Goal: Information Seeking & Learning: Learn about a topic

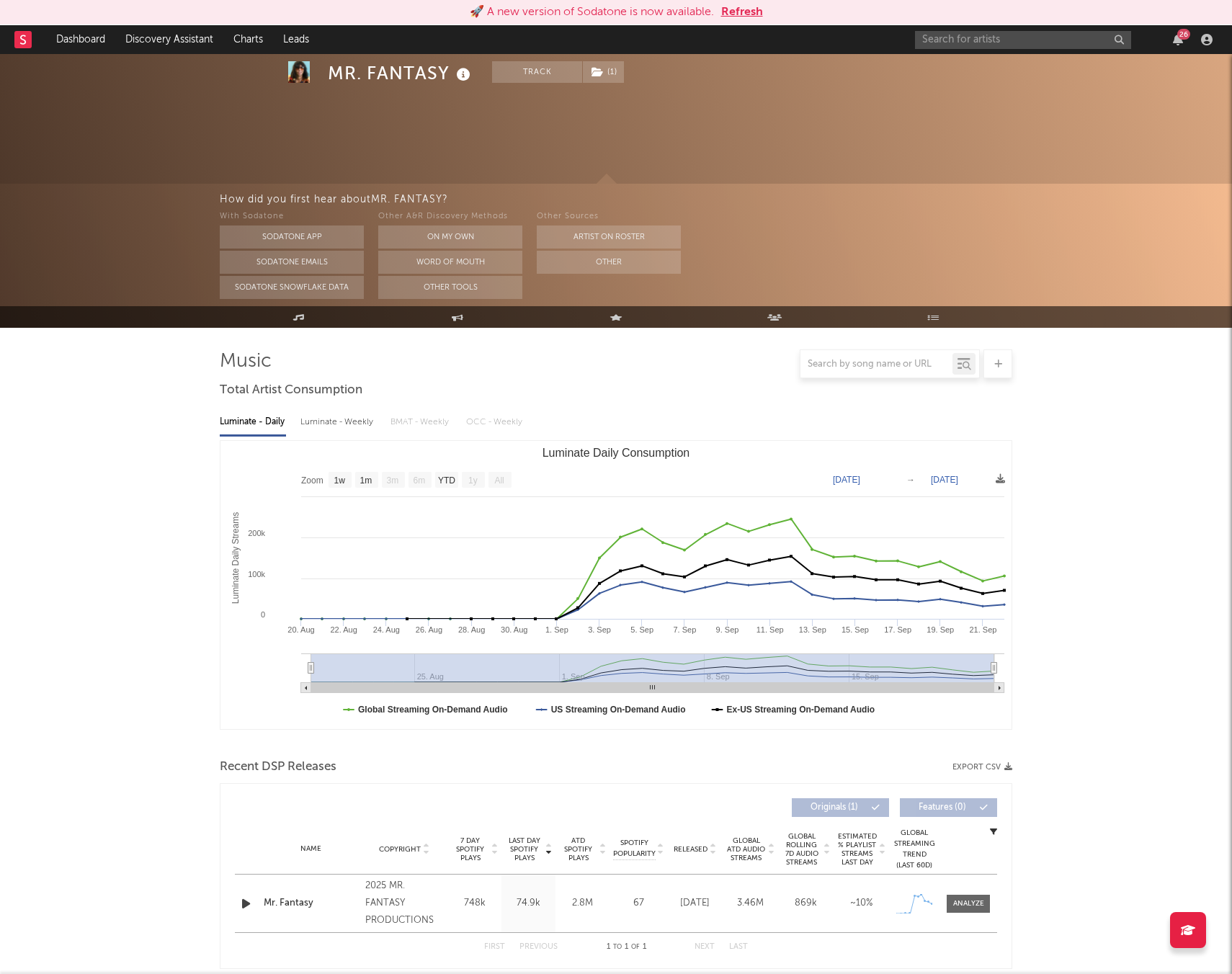
select select "1w"
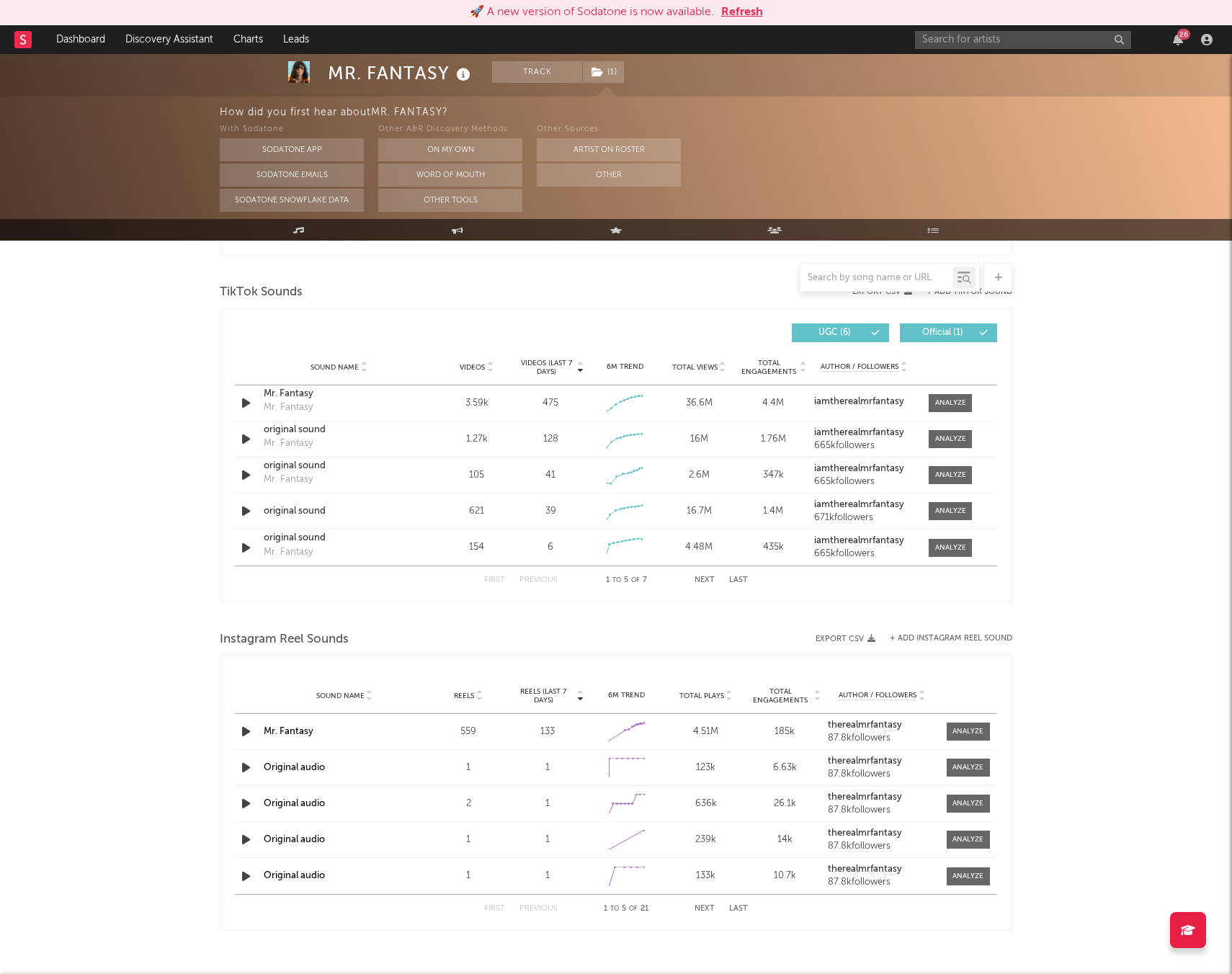
click at [630, 57] on div "MR. FANTASY Track ( 1 ) [GEOGRAPHIC_DATA] | Pop Edit Track ( 1 ) Benchmark Summ…" at bounding box center [561, 19] width 468 height 90
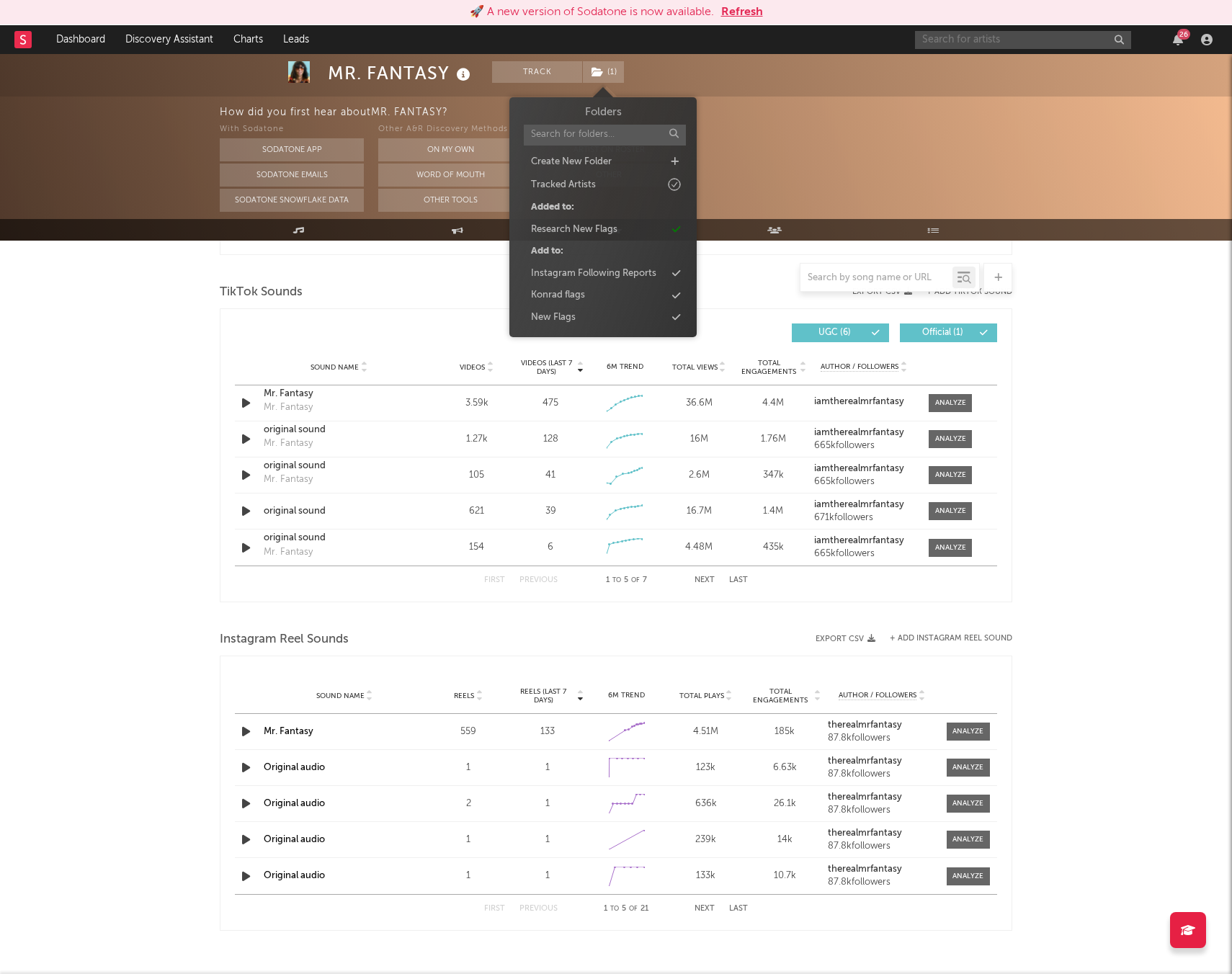
click at [976, 44] on input "text" at bounding box center [1022, 40] width 216 height 18
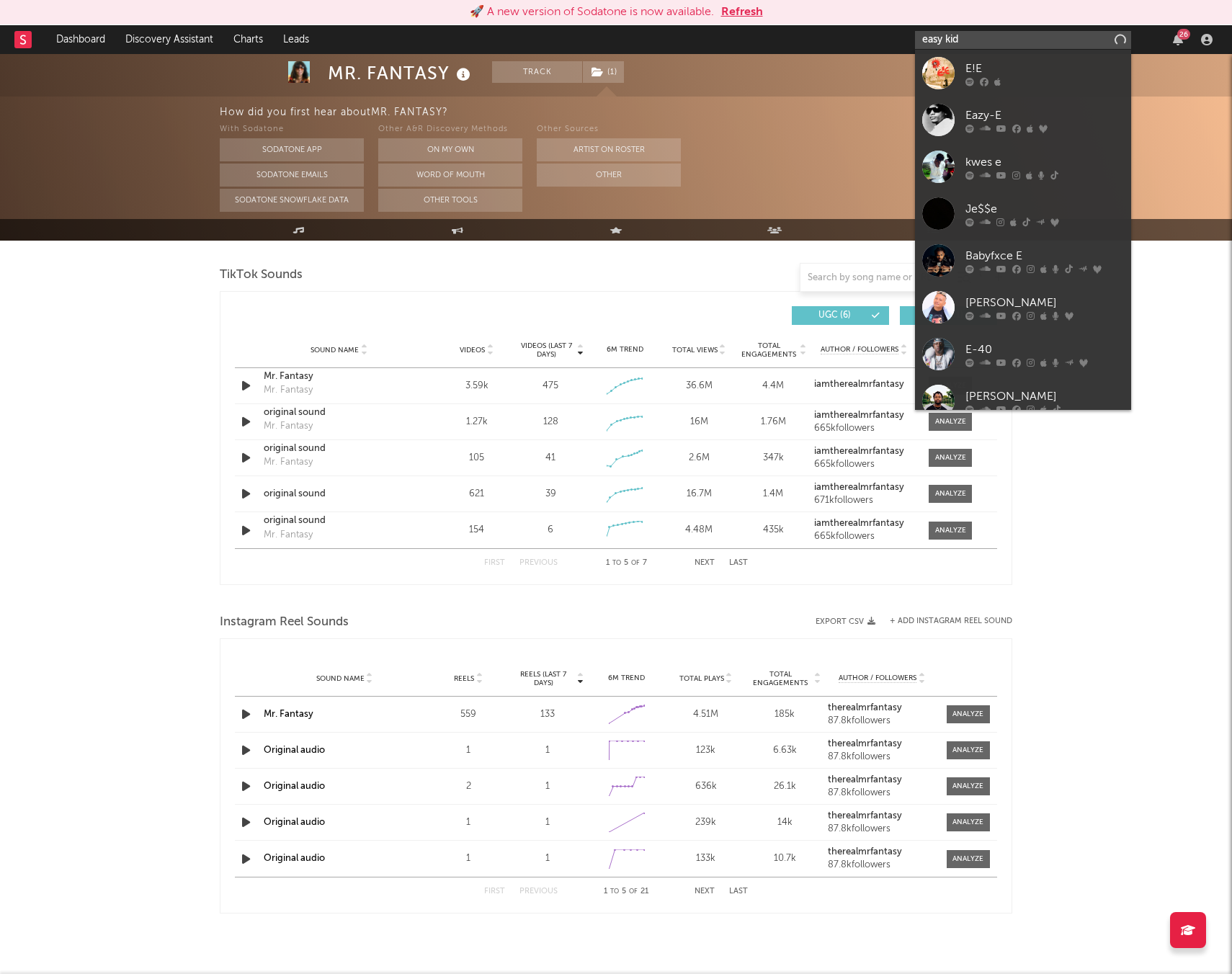
scroll to position [735, 0]
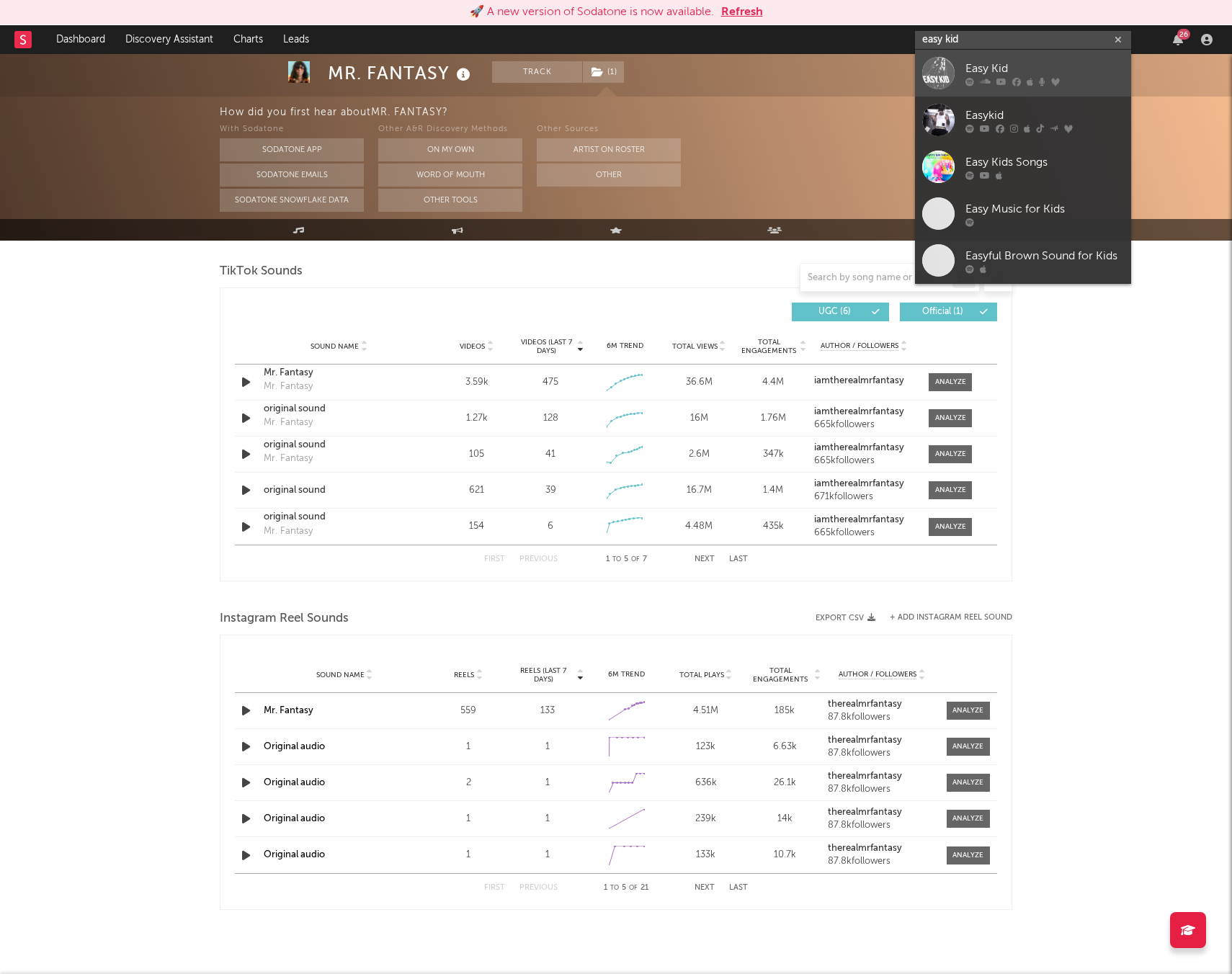
type input "easy kid"
click at [977, 77] on div "Easy Kid" at bounding box center [1045, 68] width 158 height 17
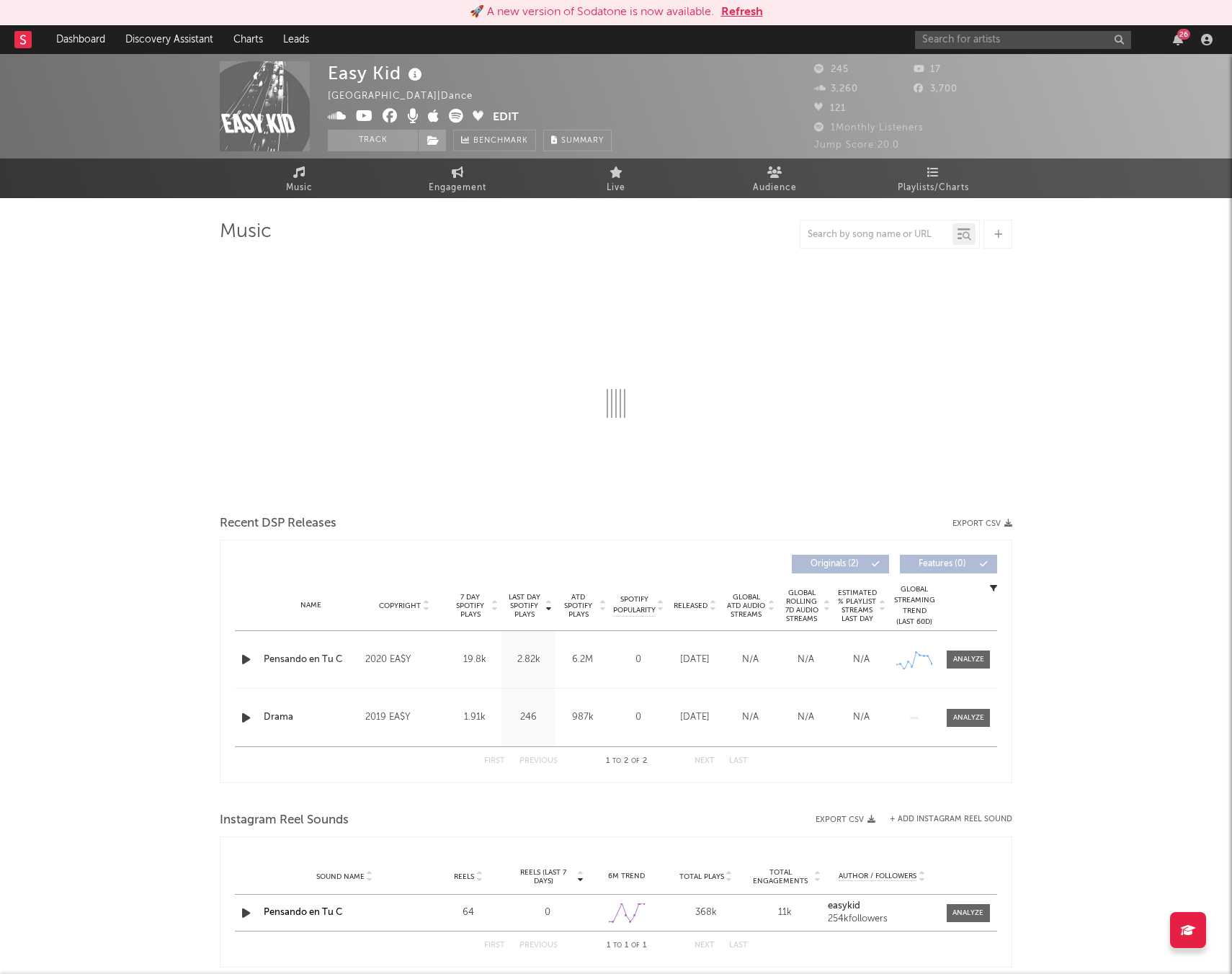
select select "6m"
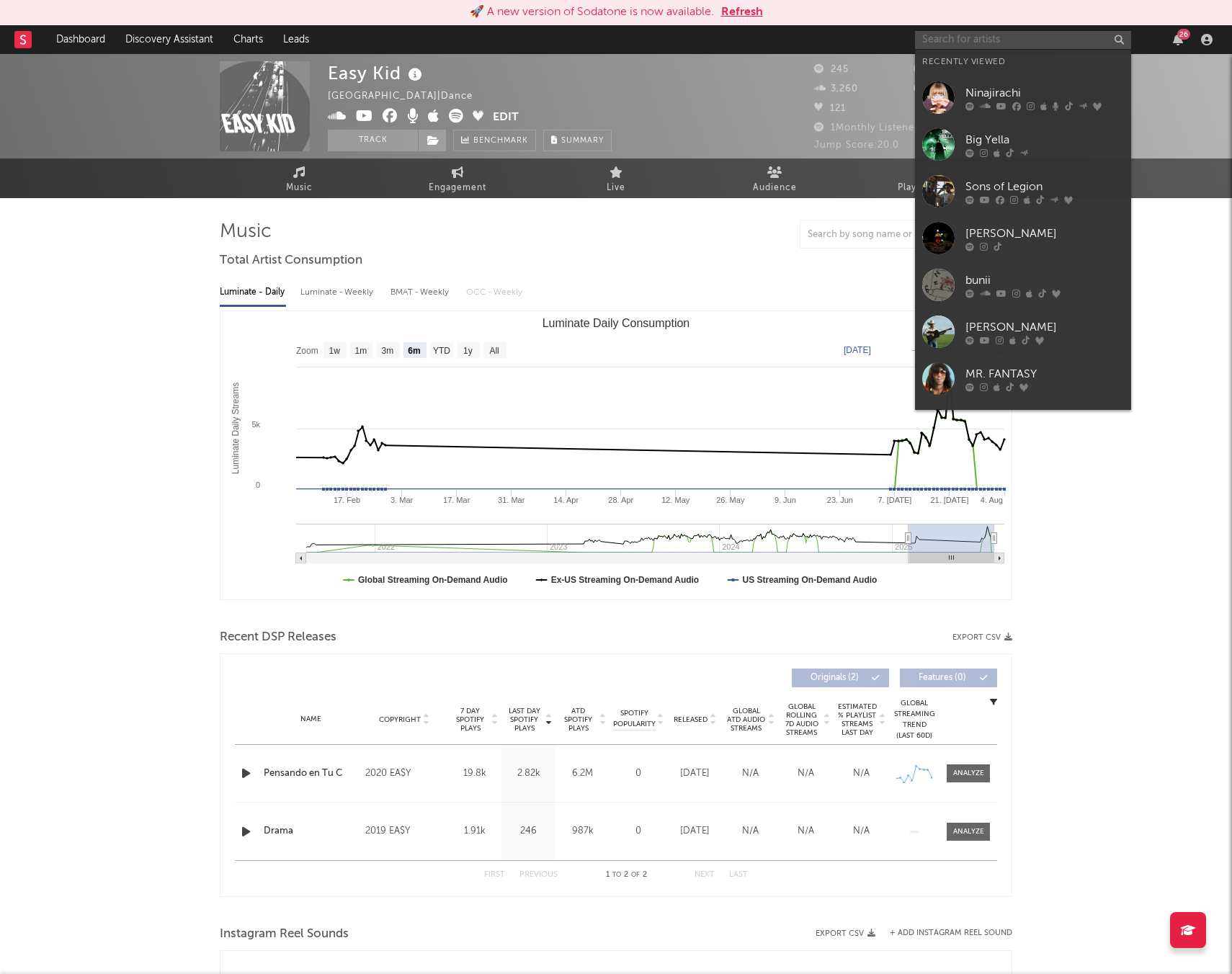
click at [992, 32] on input "text" at bounding box center [1022, 40] width 216 height 18
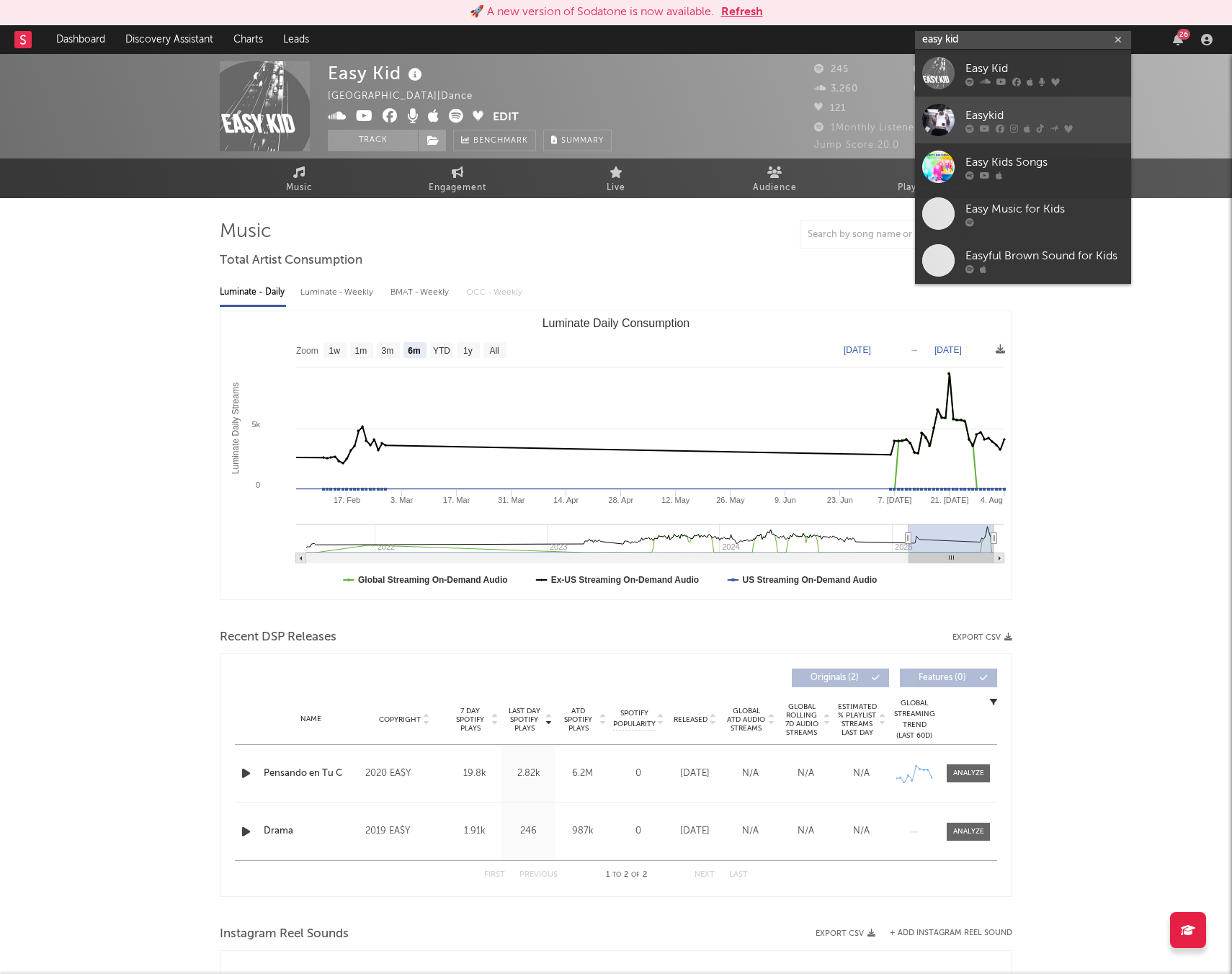
type input "easy kid"
click at [999, 122] on div "Easykid" at bounding box center [1045, 115] width 158 height 17
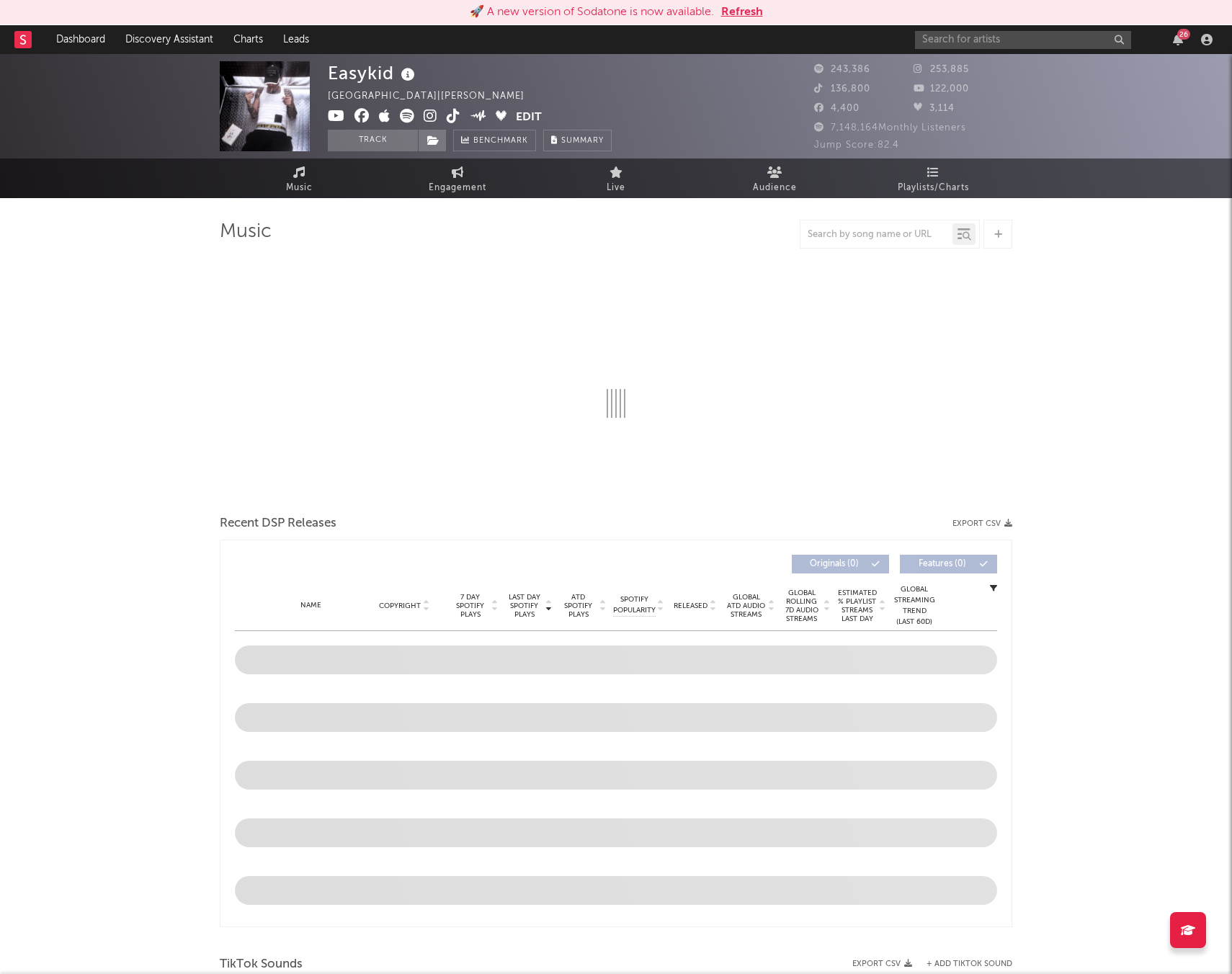
select select "6m"
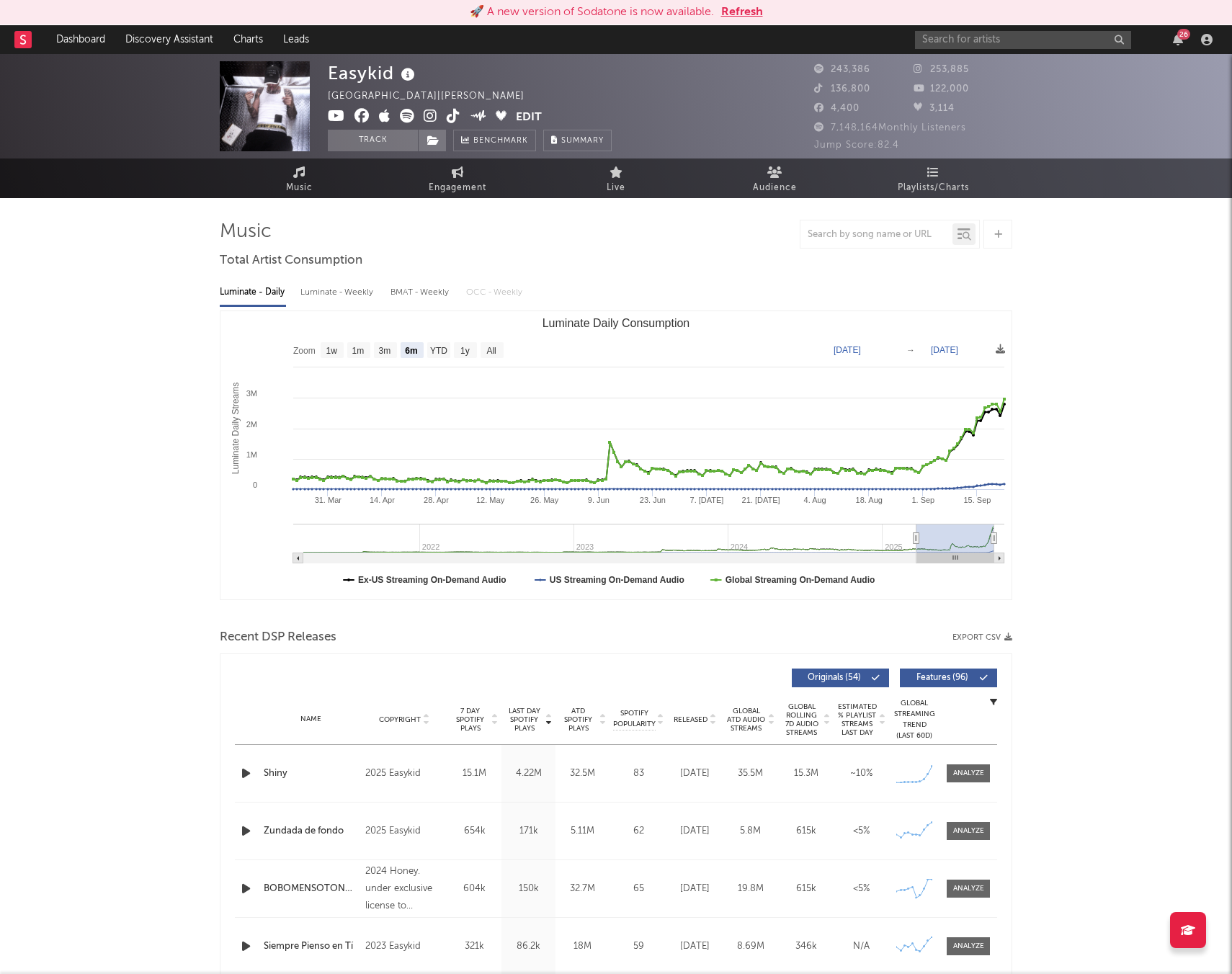
click at [404, 115] on icon at bounding box center [407, 116] width 14 height 14
click at [456, 117] on icon at bounding box center [453, 116] width 13 height 14
click at [450, 182] on span "Engagement" at bounding box center [457, 187] width 57 height 17
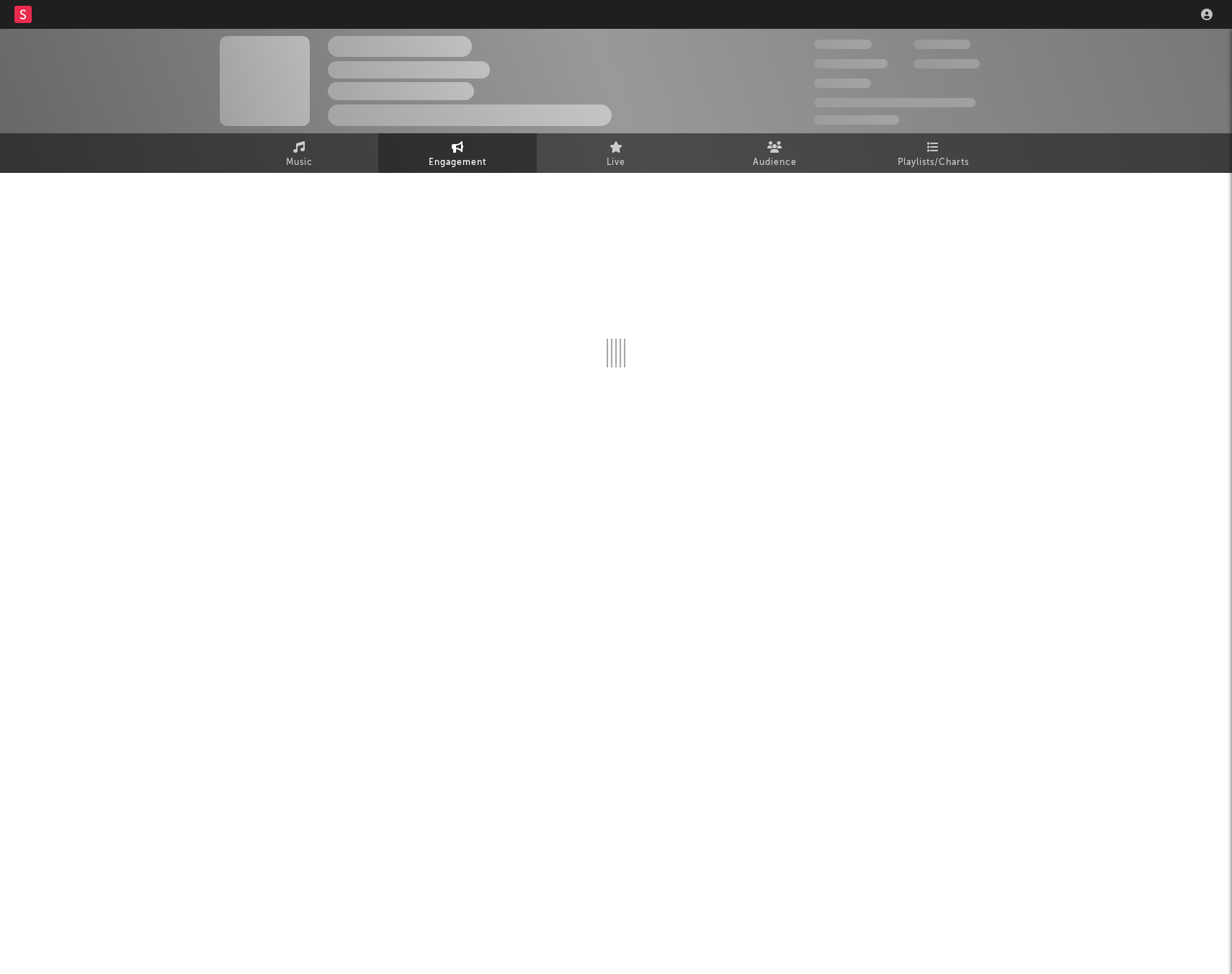
select select "1w"
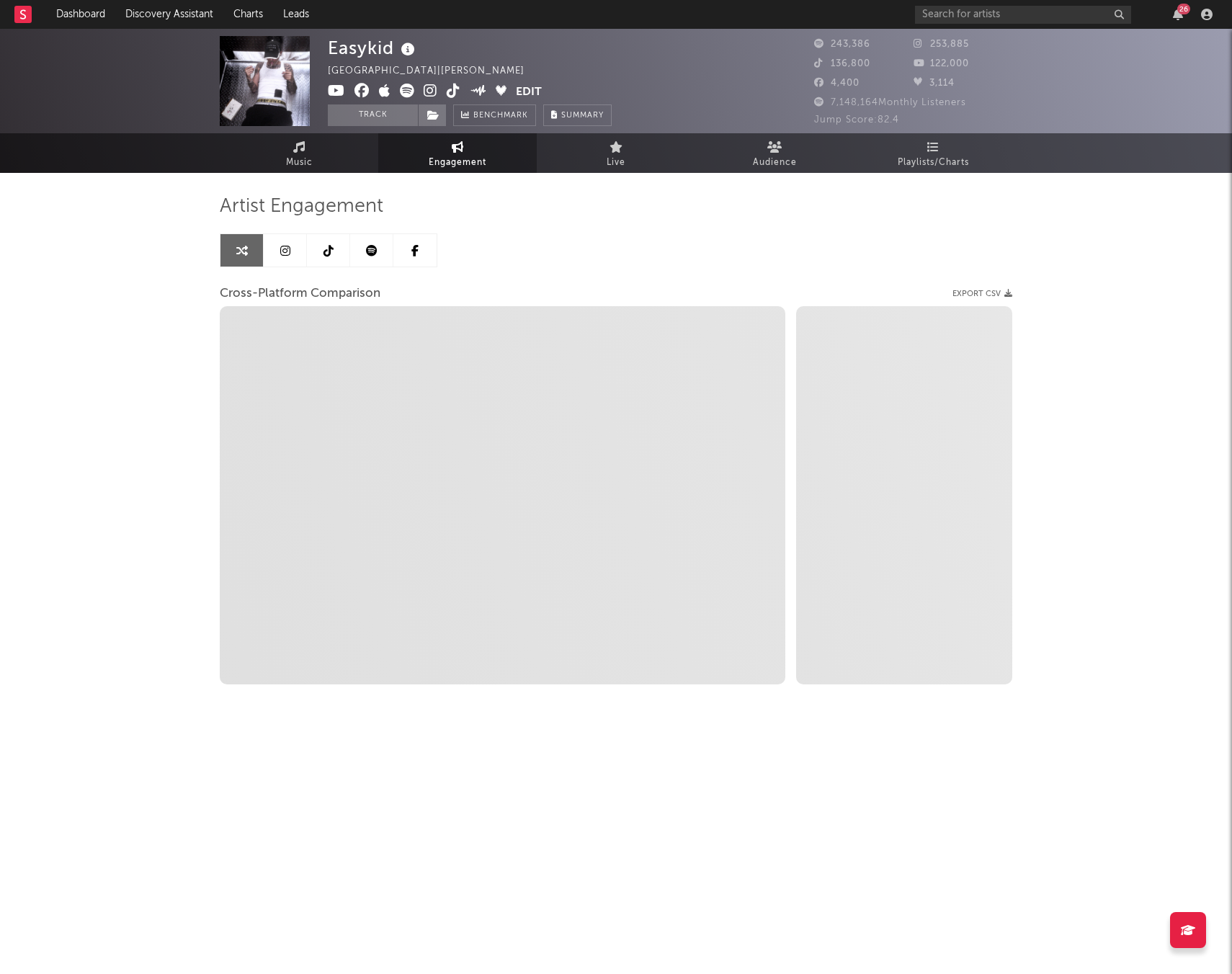
click at [322, 260] on link at bounding box center [328, 250] width 43 height 32
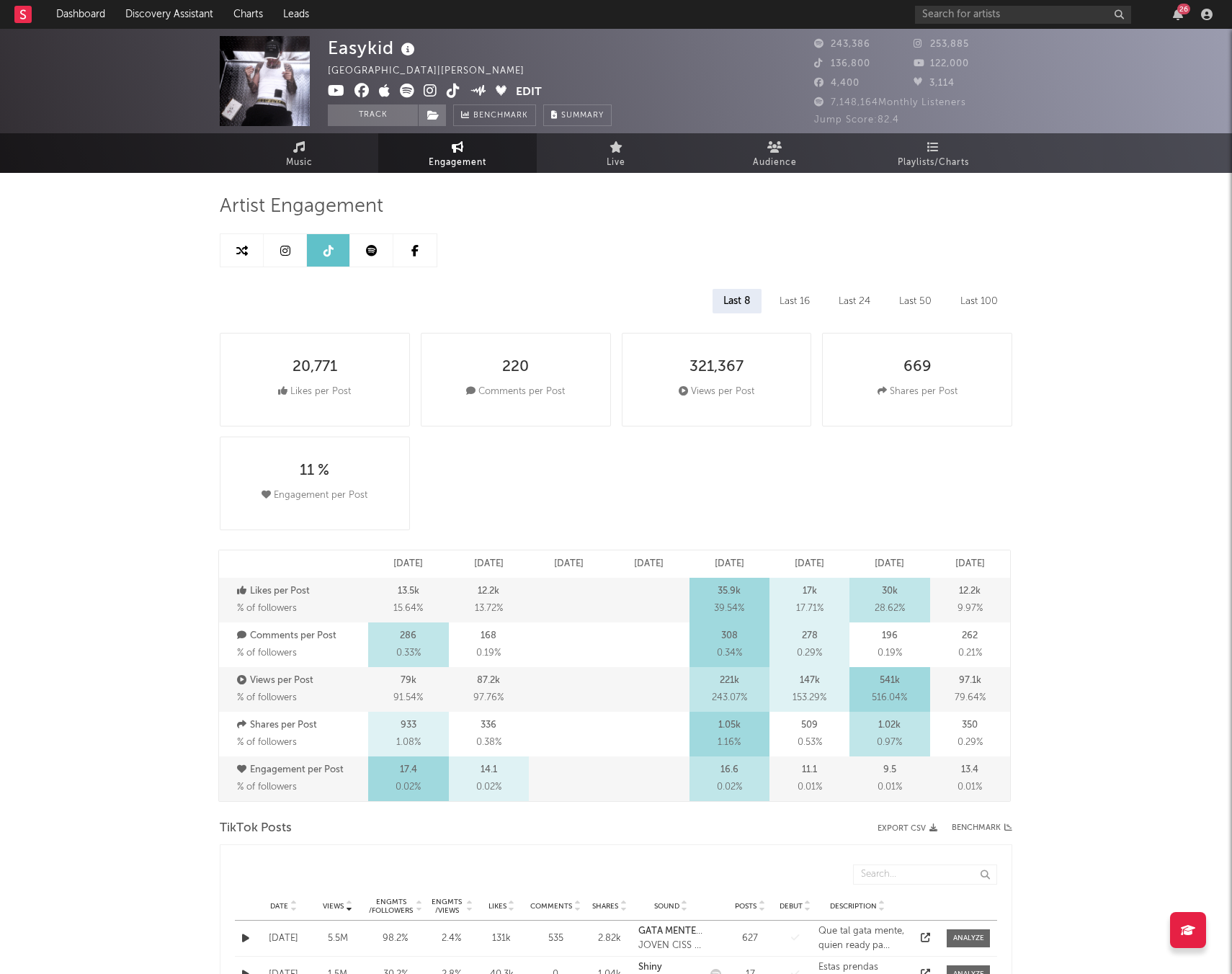
select select "6m"
click at [286, 154] on span "Music" at bounding box center [299, 162] width 27 height 17
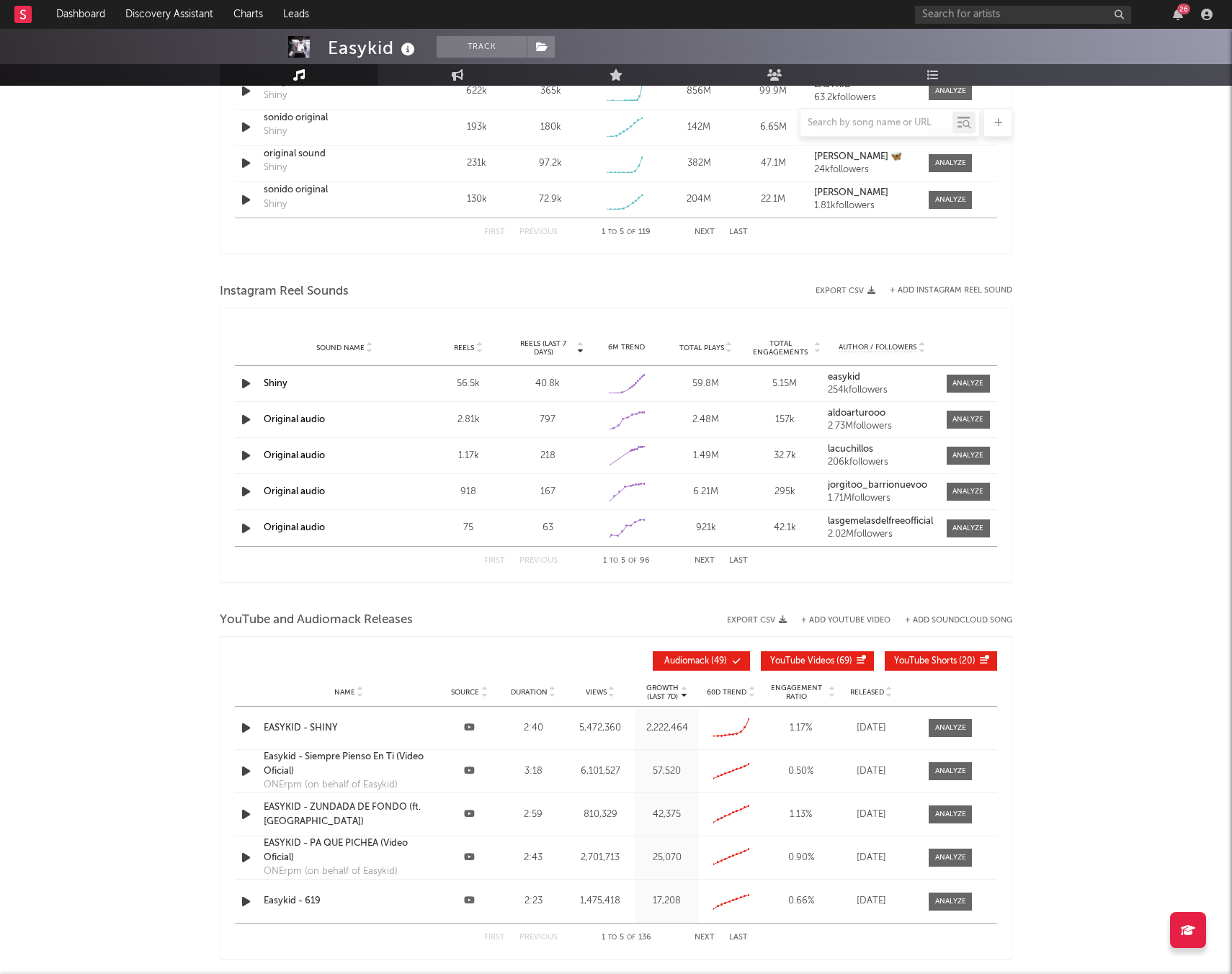
select select "6m"
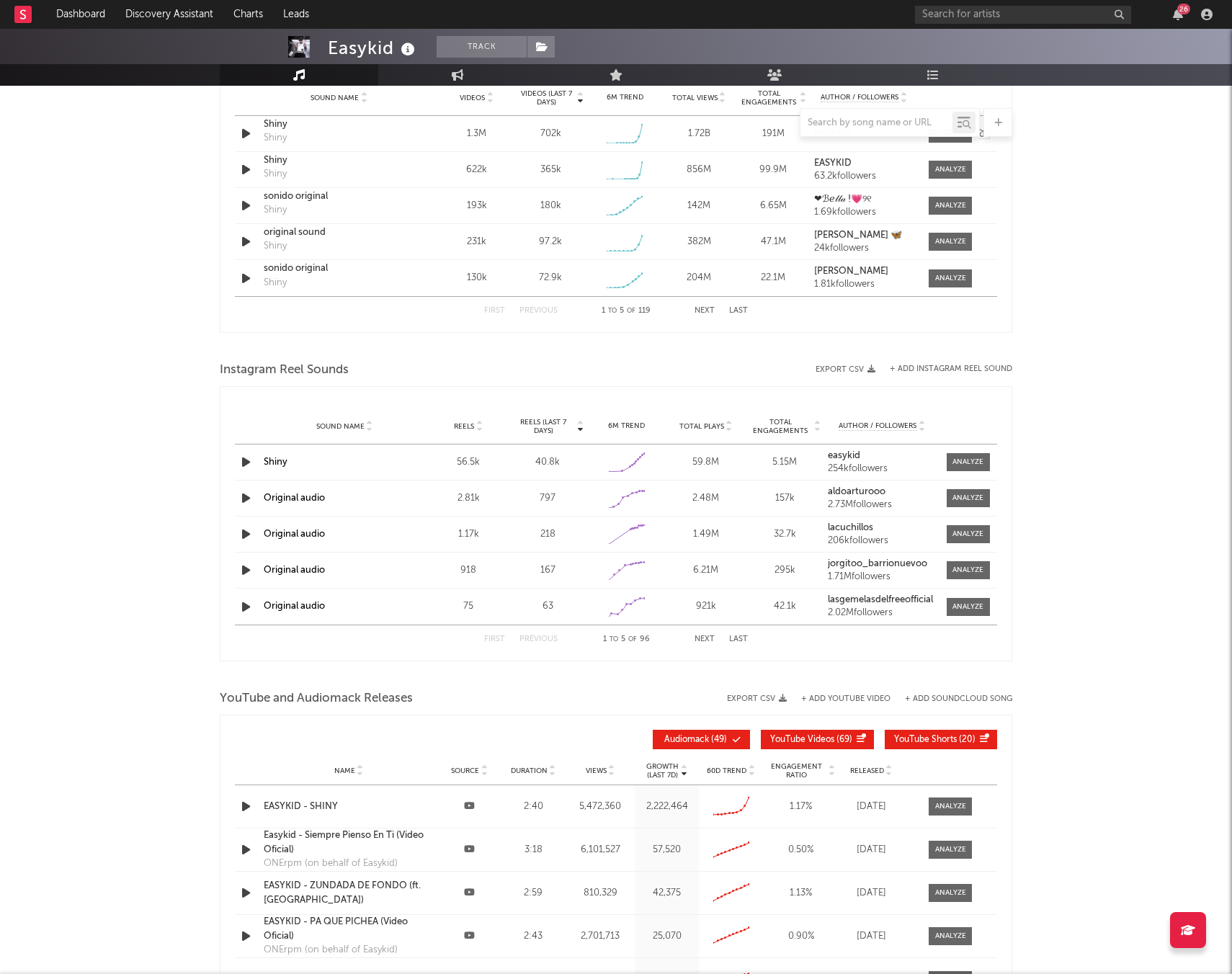
scroll to position [824, 0]
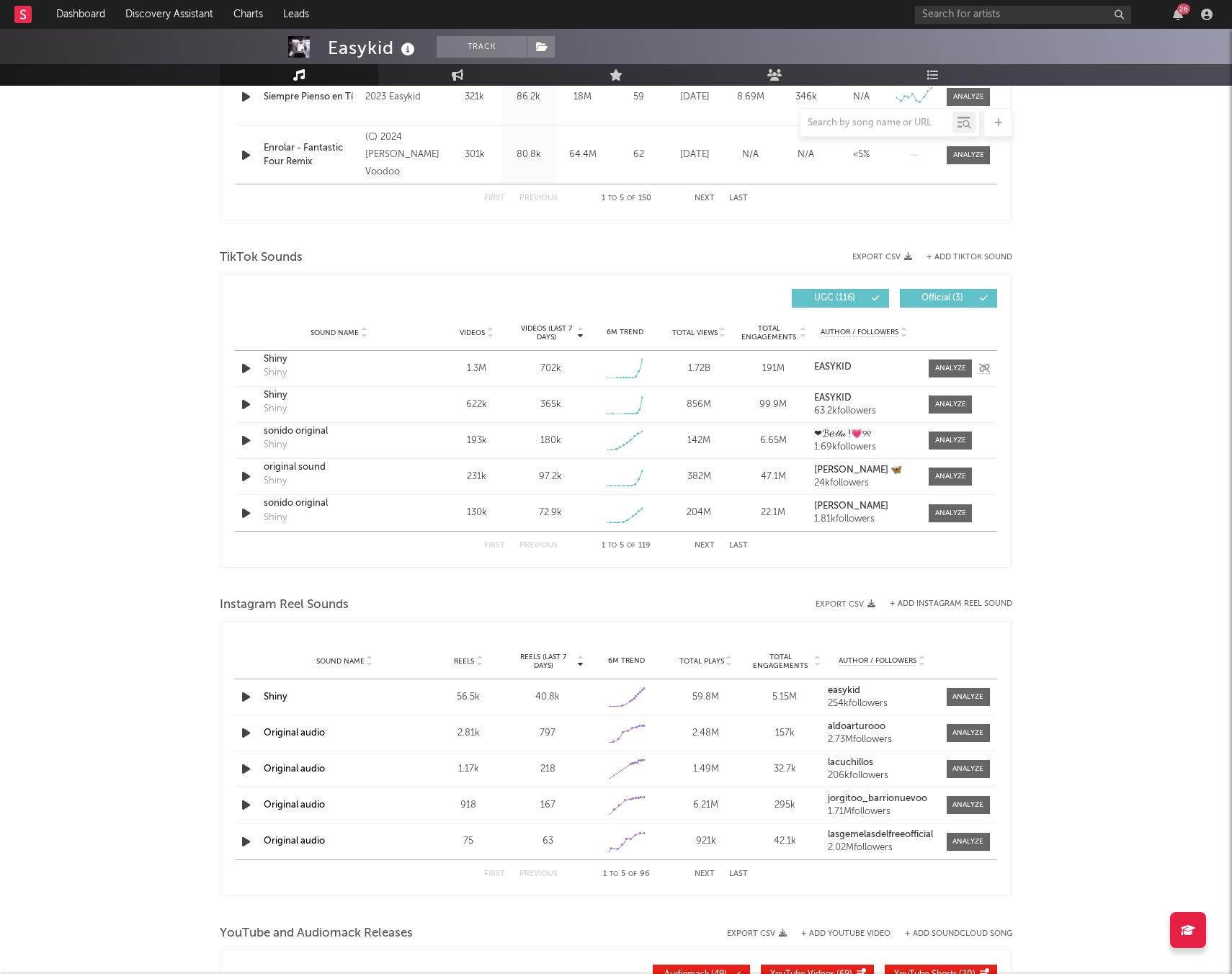
click at [277, 367] on div "Shiny" at bounding box center [276, 372] width 23 height 14
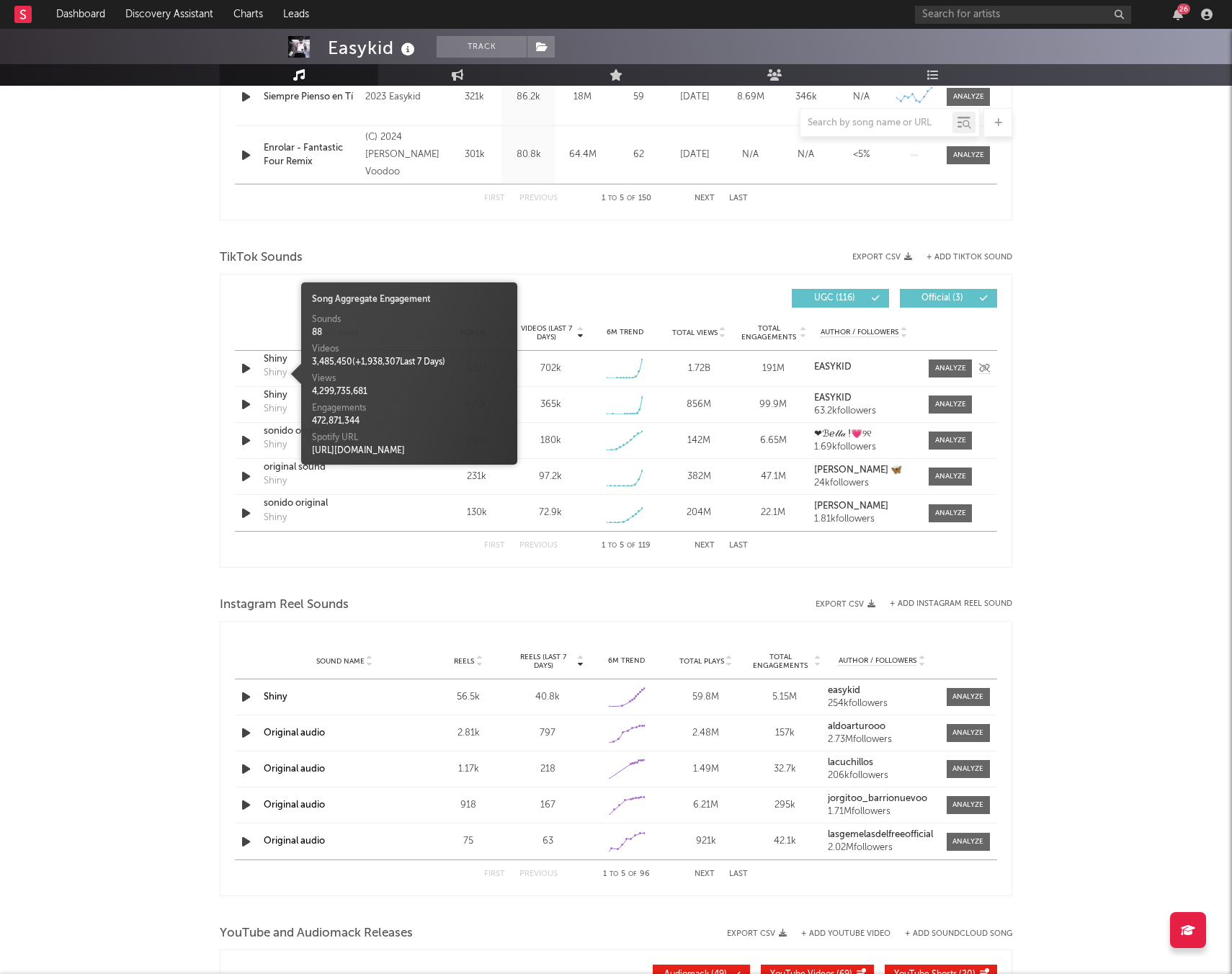
click at [277, 352] on div "Shiny" at bounding box center [339, 359] width 151 height 14
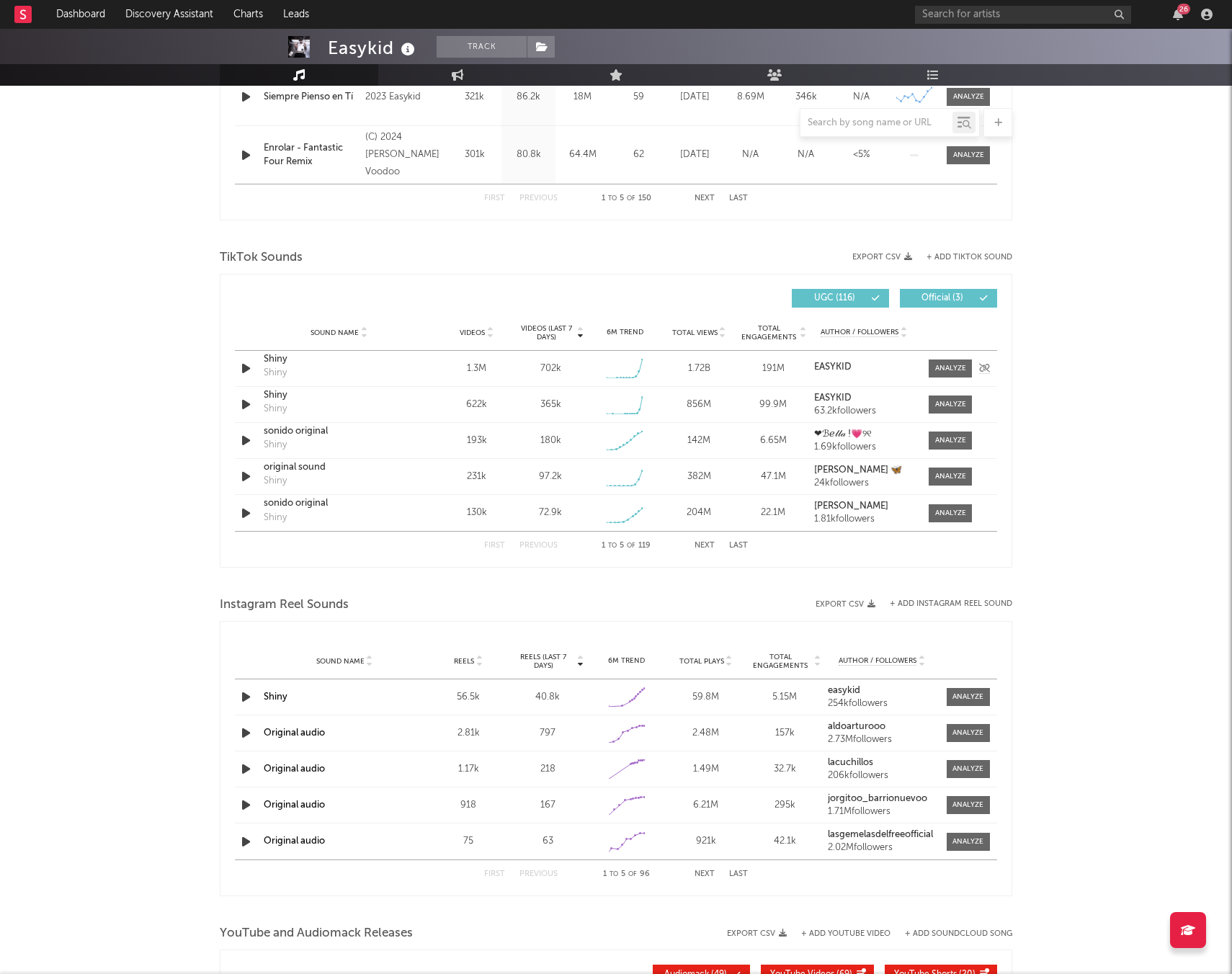
click at [240, 368] on icon "button" at bounding box center [246, 369] width 15 height 18
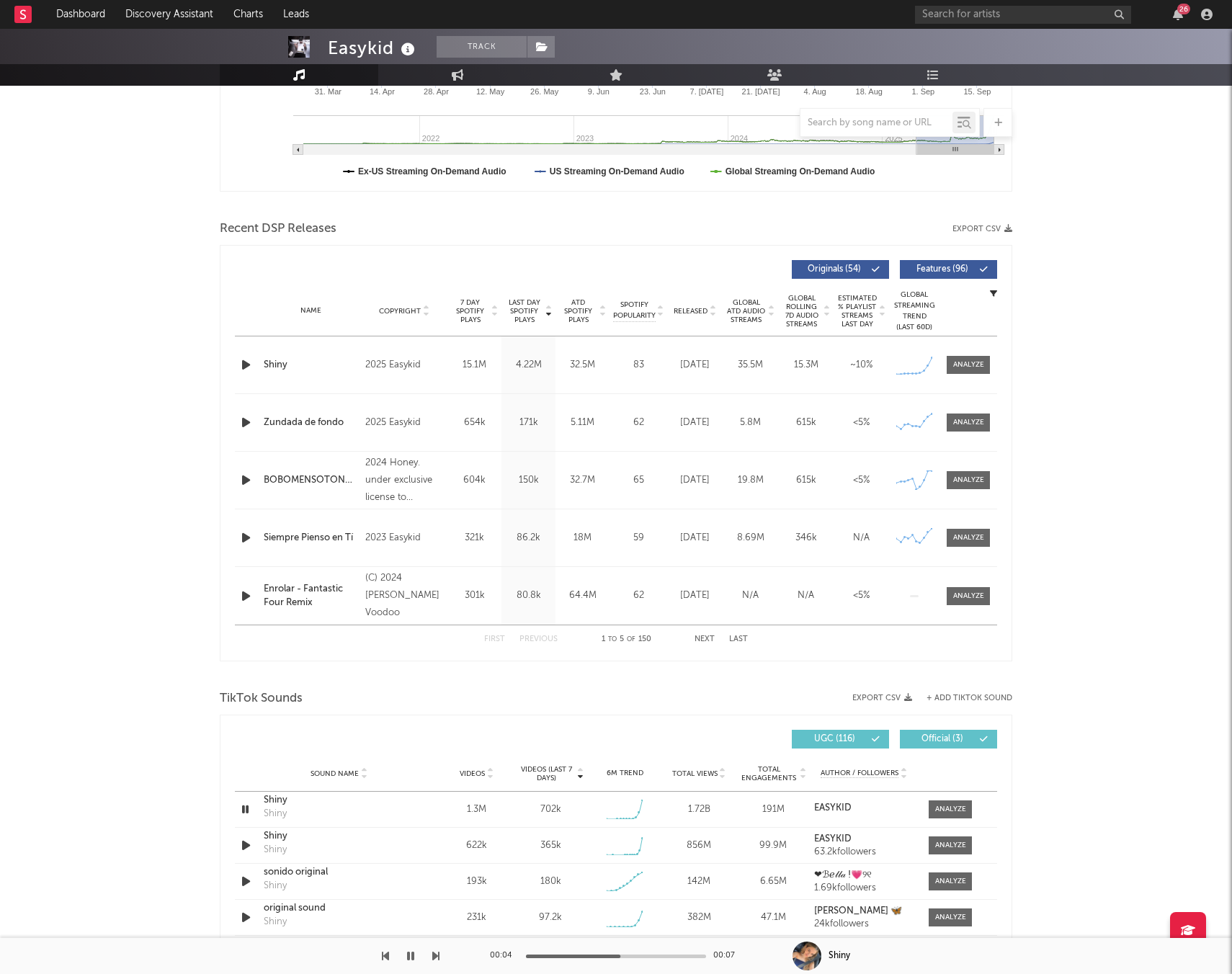
scroll to position [382, 0]
